Goal: Navigation & Orientation: Find specific page/section

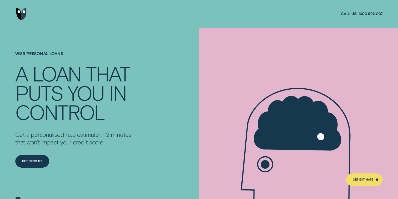
click at [21, 10] on img "Go to home page" at bounding box center [21, 14] width 10 height 12
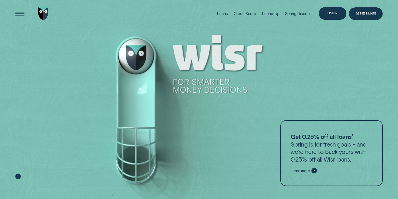
click at [337, 18] on div "Log in" at bounding box center [332, 13] width 28 height 12
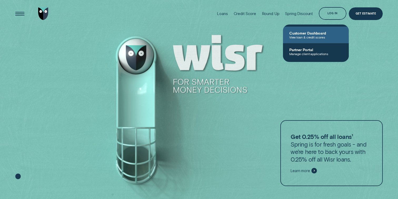
click at [325, 38] on span "View loan & credit scores" at bounding box center [315, 37] width 53 height 4
